Goal: Transaction & Acquisition: Purchase product/service

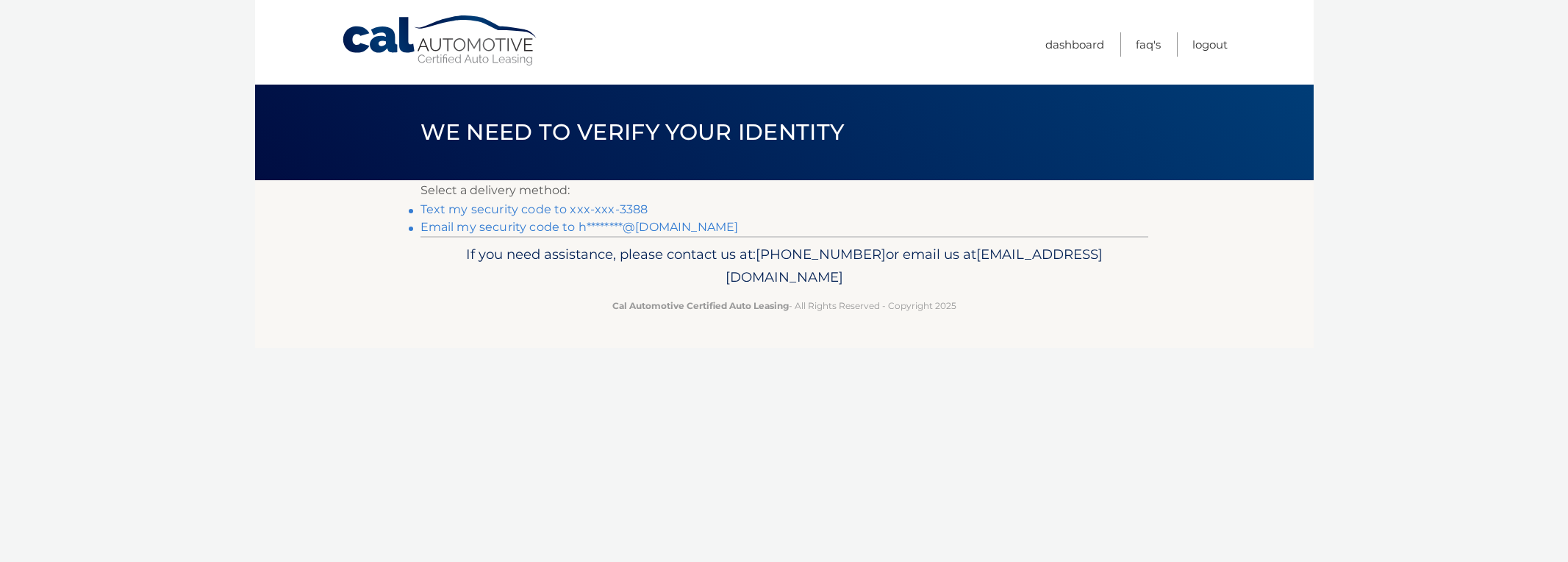
click at [613, 210] on link "Text my security code to xxx-xxx-3388" at bounding box center [534, 210] width 227 height 14
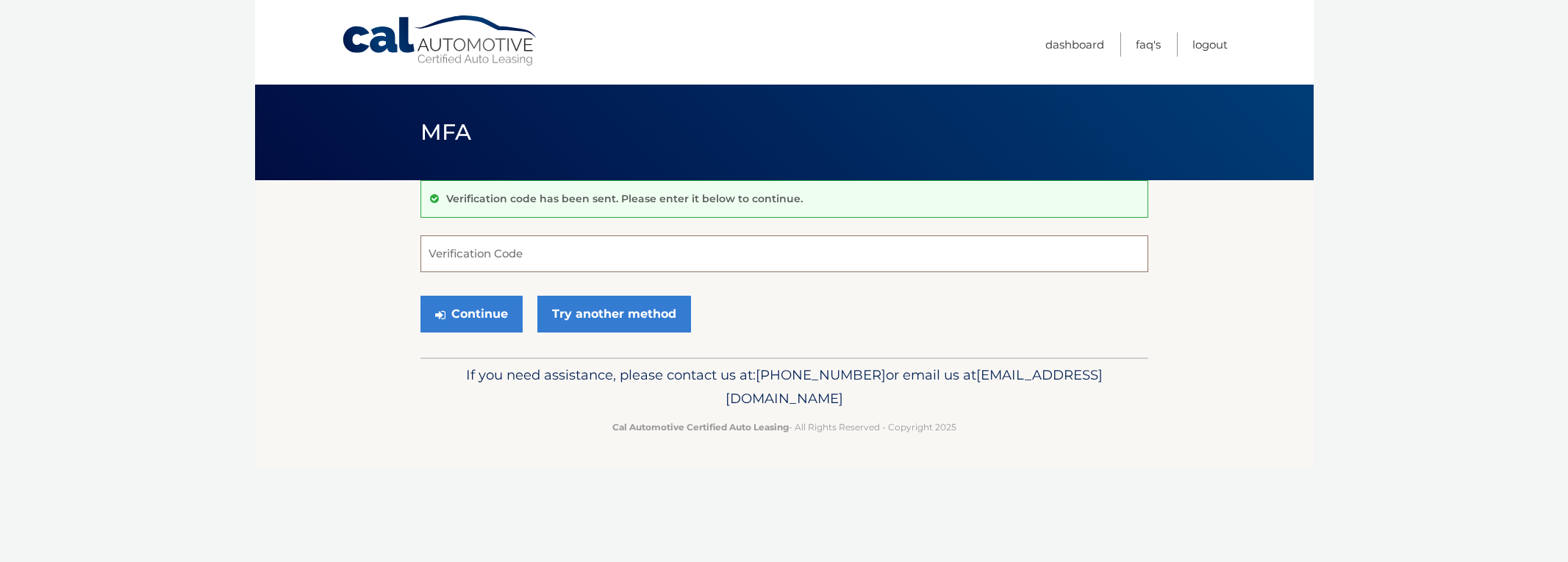
click at [580, 236] on input "Verification Code" at bounding box center [784, 254] width 727 height 37
type input "043529"
click at [468, 308] on button "Continue" at bounding box center [472, 314] width 102 height 37
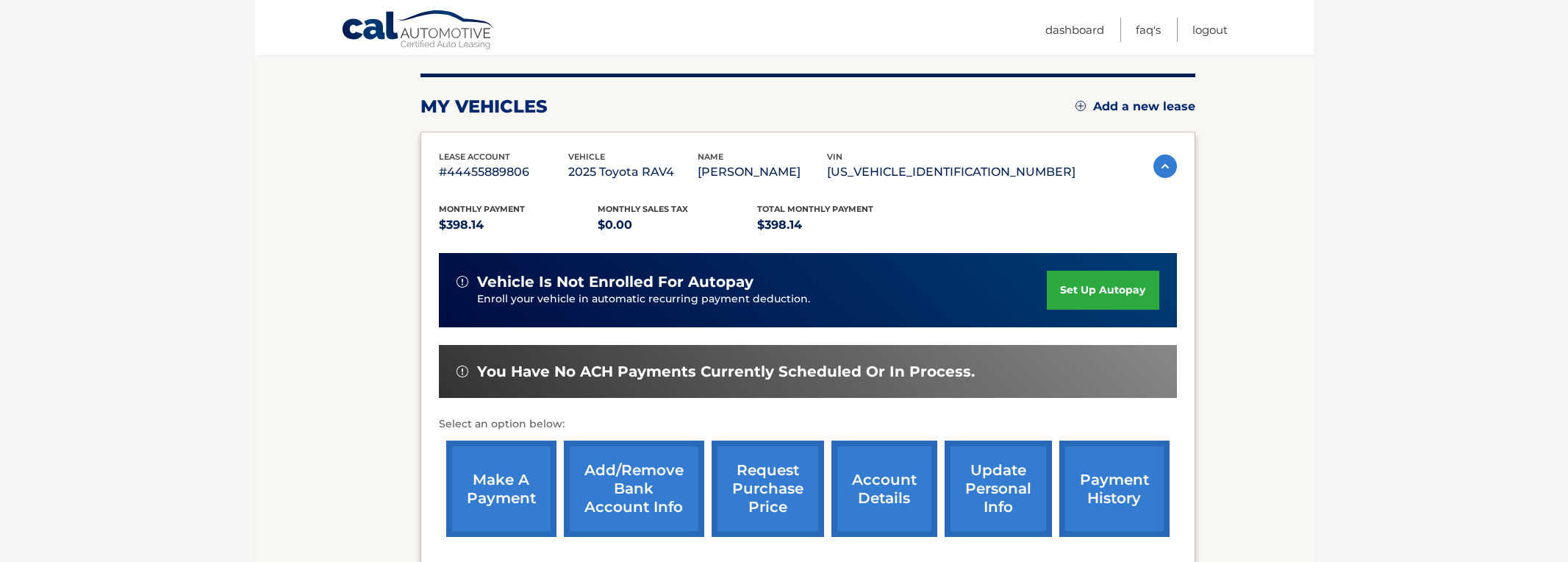
scroll to position [175, 0]
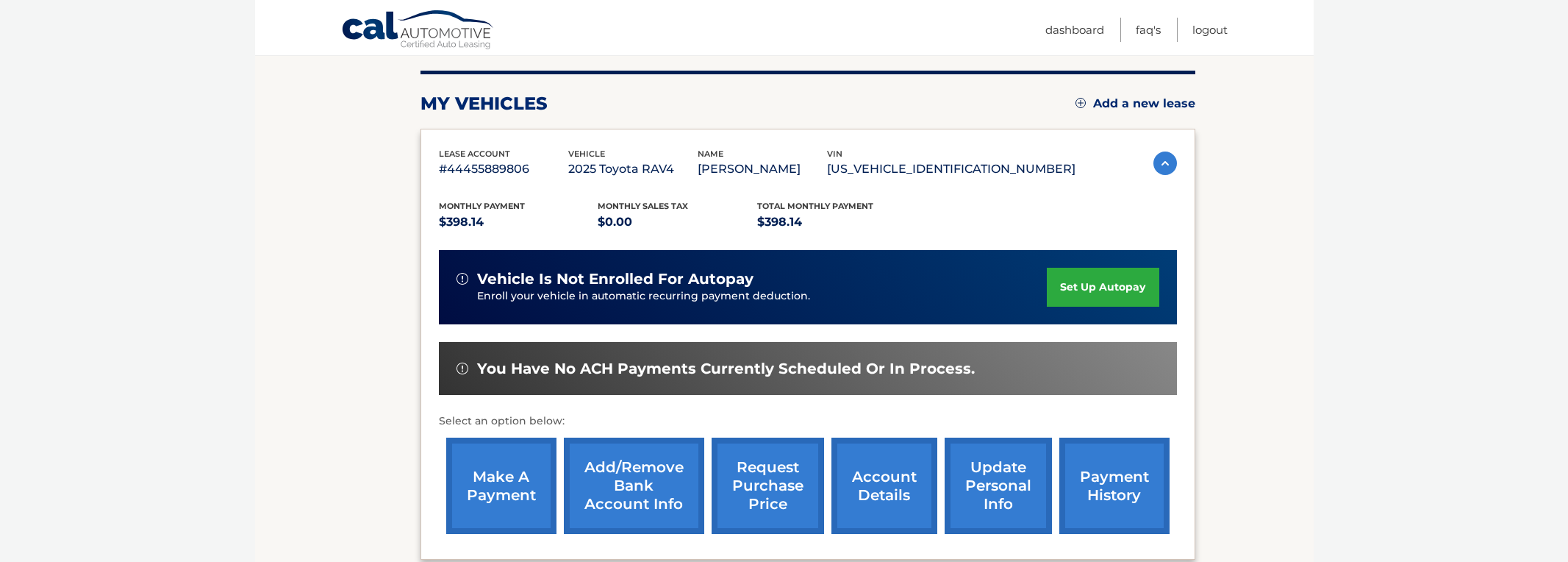
click at [535, 473] on link "make a payment" at bounding box center [501, 485] width 111 height 96
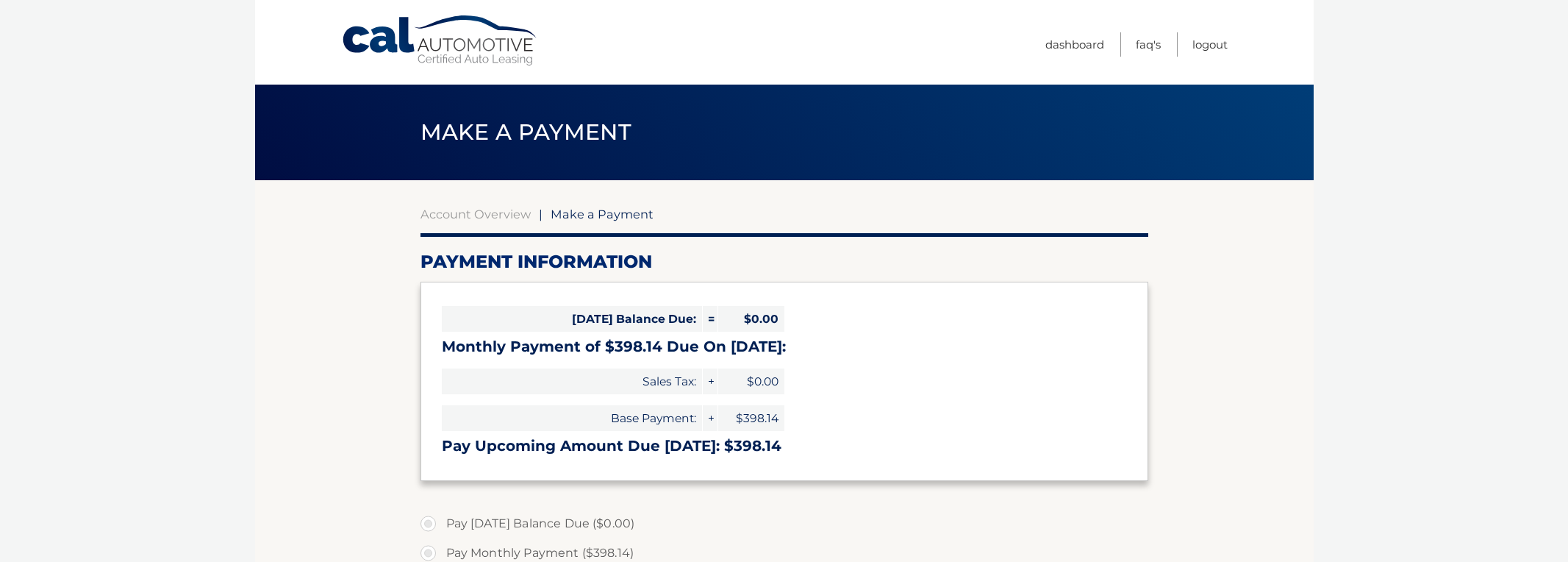
select select "OGQ0YmE0ZDgtMDYxZi00YjJkLThlZTAtMmE2MjY0OTU3MDhi"
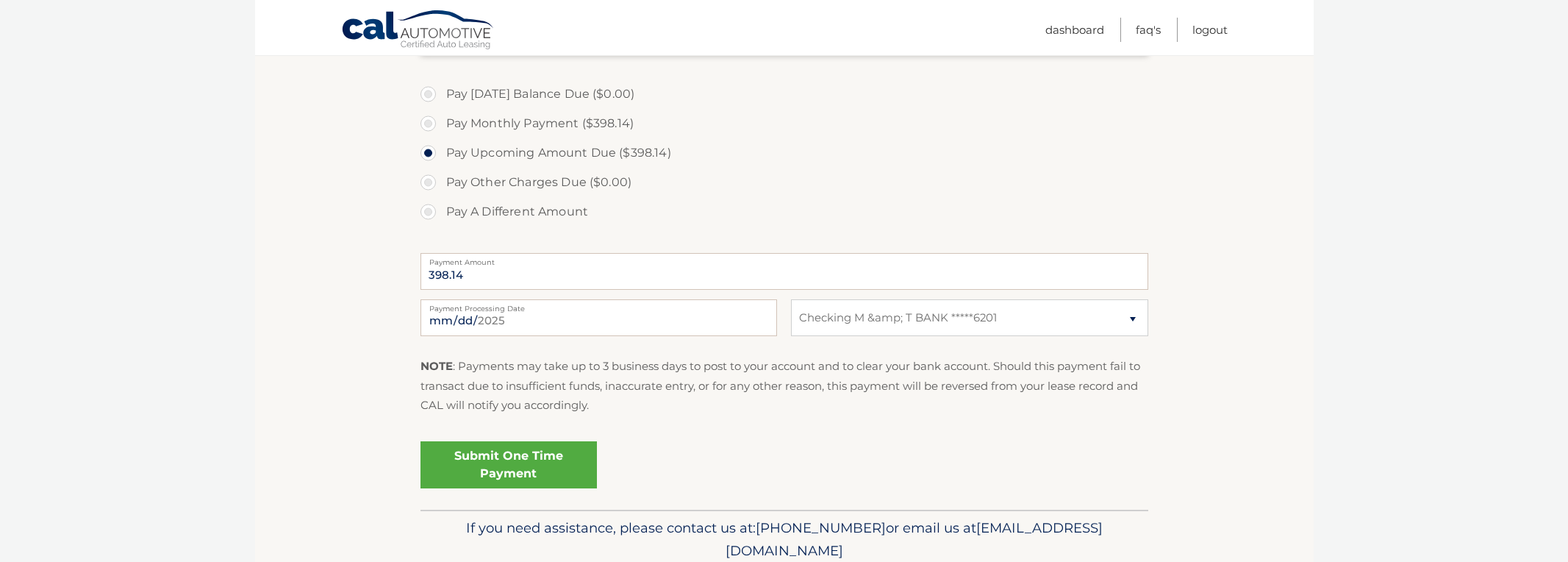
scroll to position [433, 0]
click at [503, 462] on link "Submit One Time Payment" at bounding box center [509, 460] width 176 height 47
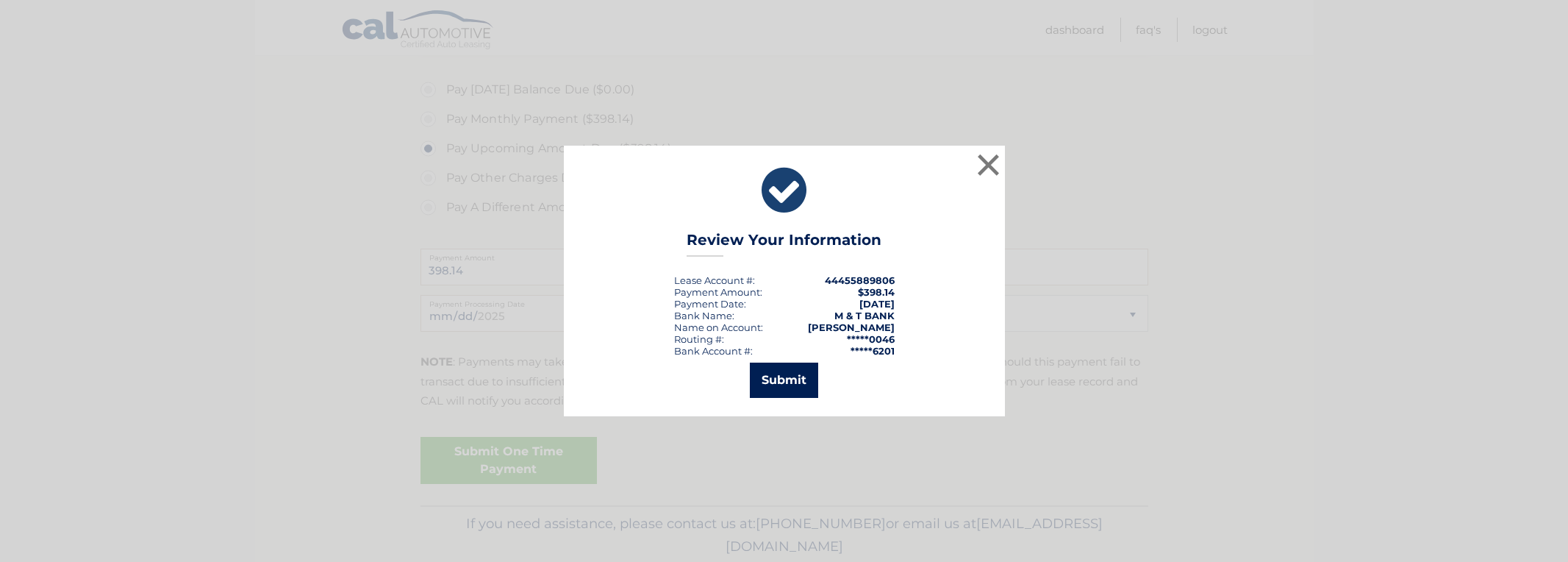
click at [780, 380] on button "Submit" at bounding box center [784, 379] width 68 height 35
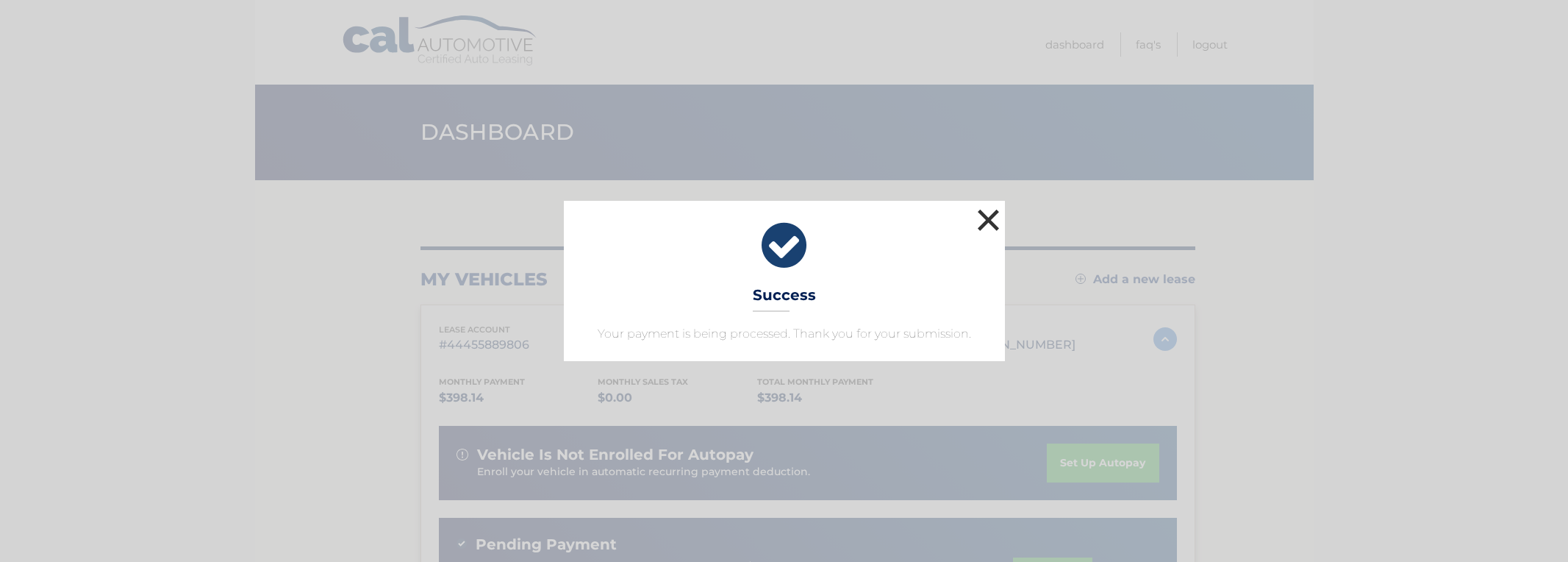
click at [978, 220] on button "×" at bounding box center [988, 219] width 30 height 30
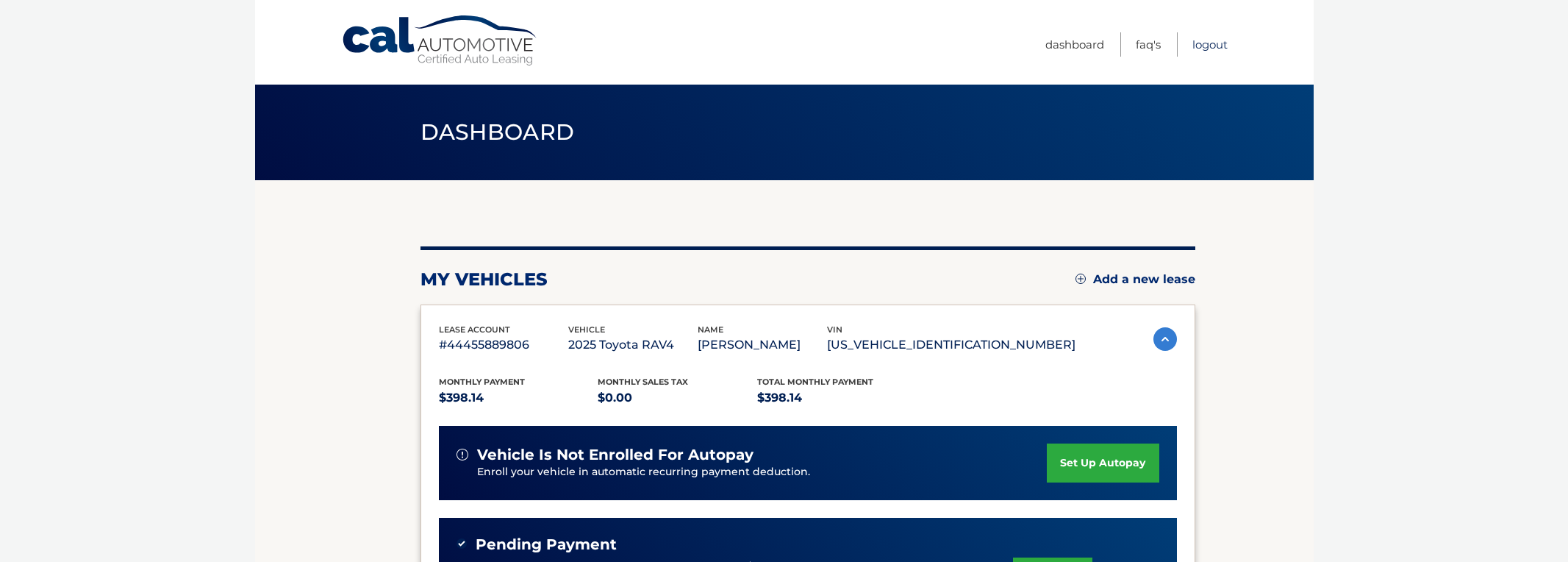
click at [1207, 46] on link "Logout" at bounding box center [1209, 44] width 35 height 24
